Goal: Transaction & Acquisition: Purchase product/service

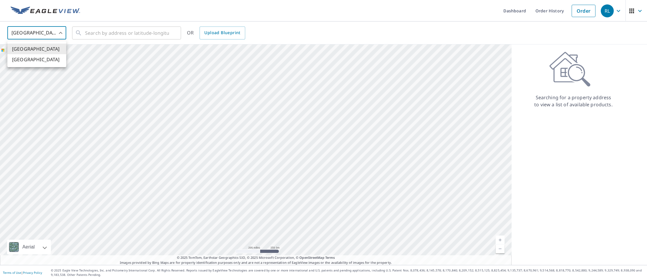
click at [59, 32] on body "RL RL Dashboard Order History Order RL United States US ​ ​ OR Upload Blueprint…" at bounding box center [323, 140] width 647 height 280
click at [49, 57] on li "[GEOGRAPHIC_DATA]" at bounding box center [36, 59] width 59 height 11
type input "CA"
click at [89, 35] on input "text" at bounding box center [127, 33] width 84 height 16
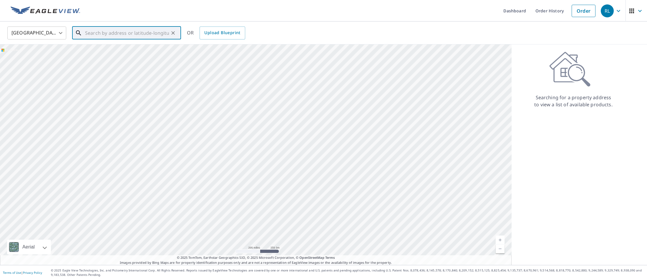
paste input "[PERSON_NAME]"
type input "D"
paste input "307 Leithton View"
click at [127, 54] on p "[GEOGRAPHIC_DATA], AB T3Z 0A2" at bounding box center [130, 57] width 92 height 6
type input "[STREET_ADDRESS]"
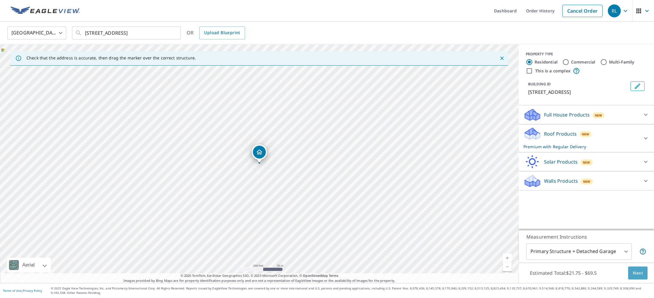
click at [638, 274] on span "Next" at bounding box center [638, 272] width 10 height 7
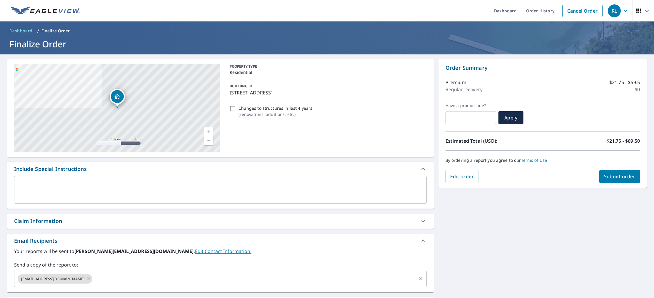
click at [87, 279] on icon at bounding box center [88, 279] width 5 height 6
checkbox input "true"
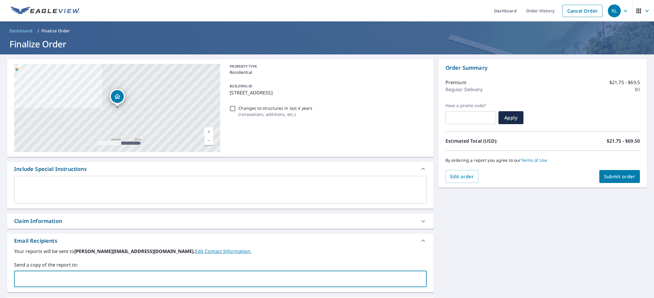
click at [87, 279] on input "text" at bounding box center [216, 278] width 399 height 11
type input "[PERSON_NAME][EMAIL_ADDRESS][DOMAIN_NAME]"
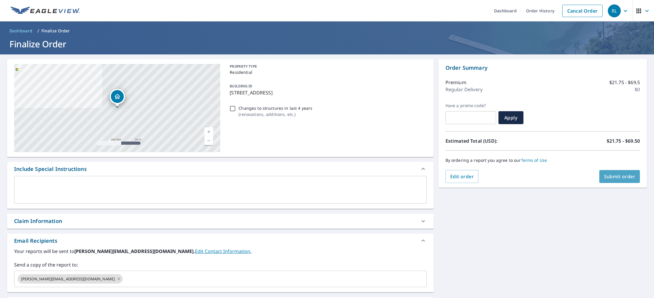
click at [613, 177] on span "Submit order" at bounding box center [619, 176] width 31 height 6
checkbox input "true"
